Goal: Task Accomplishment & Management: Complete application form

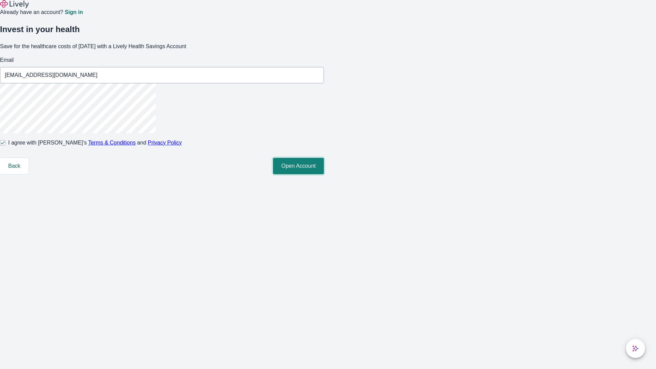
click at [324, 174] on button "Open Account" at bounding box center [298, 166] width 51 height 16
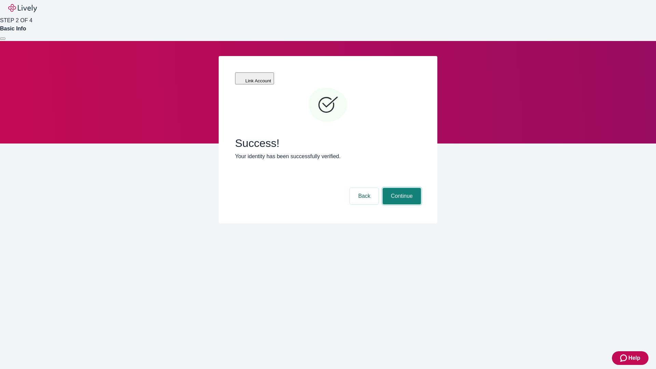
click at [401, 188] on button "Continue" at bounding box center [402, 196] width 38 height 16
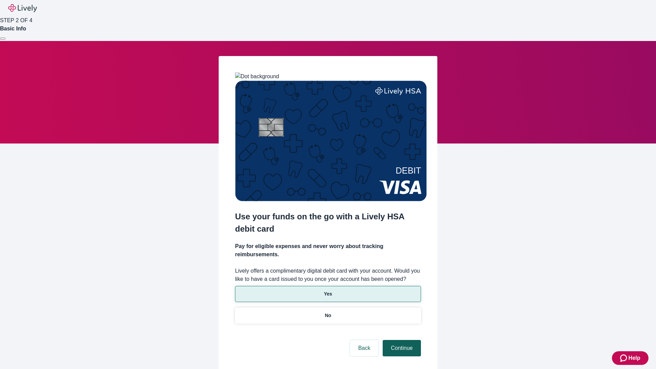
click at [328, 312] on p "No" at bounding box center [328, 315] width 6 height 7
click at [401, 340] on button "Continue" at bounding box center [402, 348] width 38 height 16
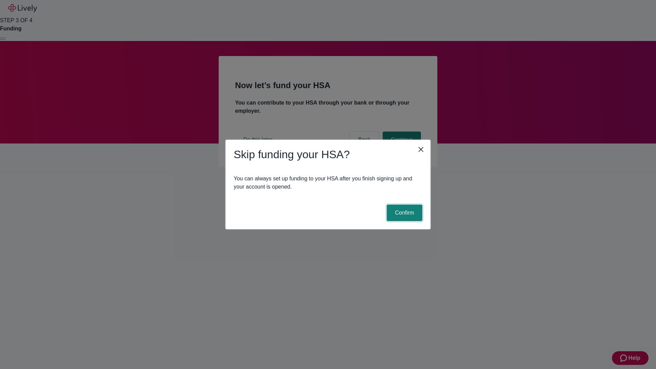
click at [404, 213] on button "Confirm" at bounding box center [405, 213] width 36 height 16
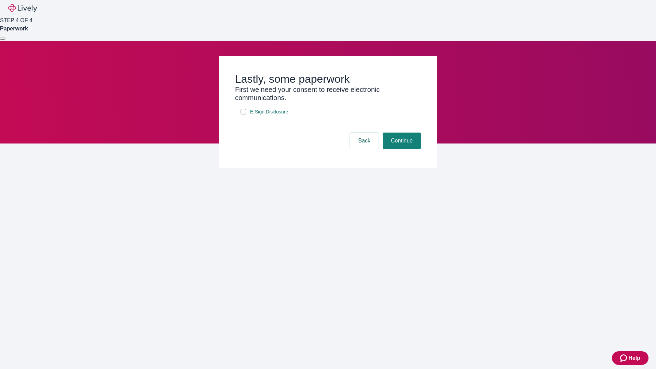
click at [243, 115] on input "E-Sign Disclosure" at bounding box center [243, 111] width 5 height 5
checkbox input "true"
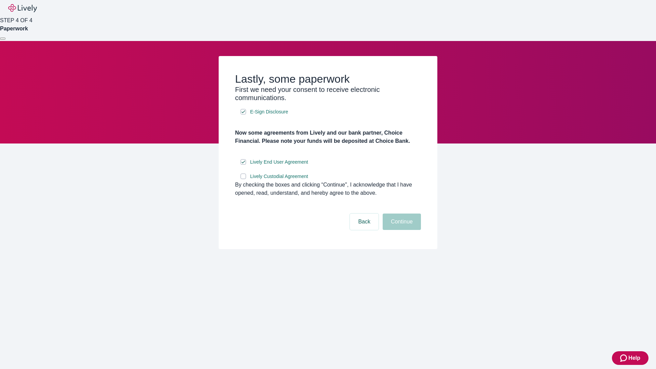
click at [243, 179] on input "Lively Custodial Agreement" at bounding box center [243, 176] width 5 height 5
checkbox input "true"
click at [401, 230] on button "Continue" at bounding box center [402, 222] width 38 height 16
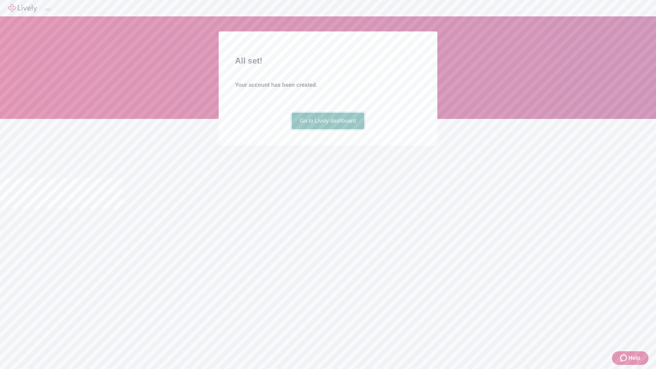
click at [328, 129] on link "Go to Lively dashboard" at bounding box center [328, 121] width 73 height 16
